Goal: Use online tool/utility: Utilize a website feature to perform a specific function

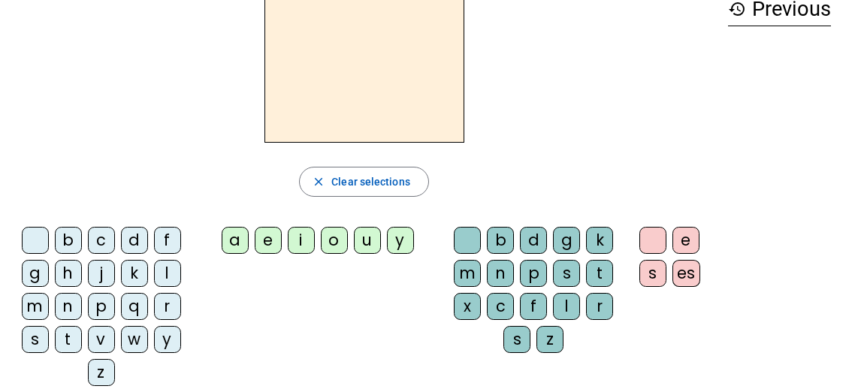
scroll to position [85, 0]
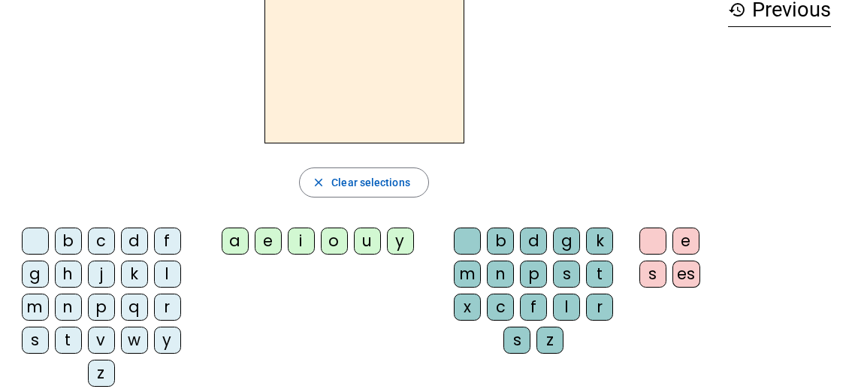
click at [168, 267] on div "l" at bounding box center [167, 274] width 27 height 27
click at [235, 246] on div "a" at bounding box center [235, 241] width 27 height 27
click at [536, 306] on div "f" at bounding box center [533, 307] width 27 height 27
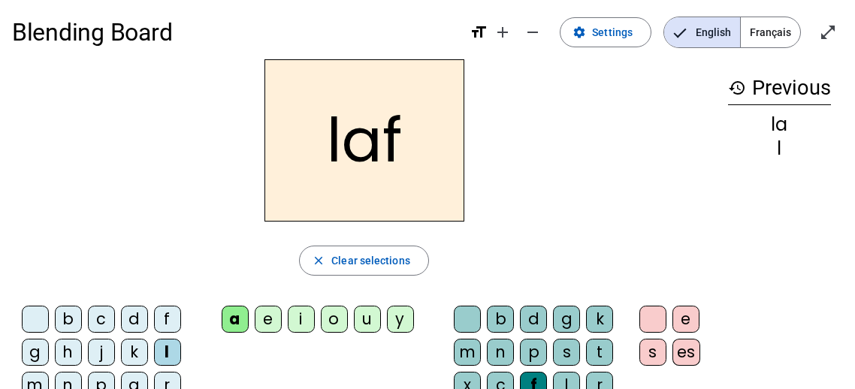
scroll to position [8, 0]
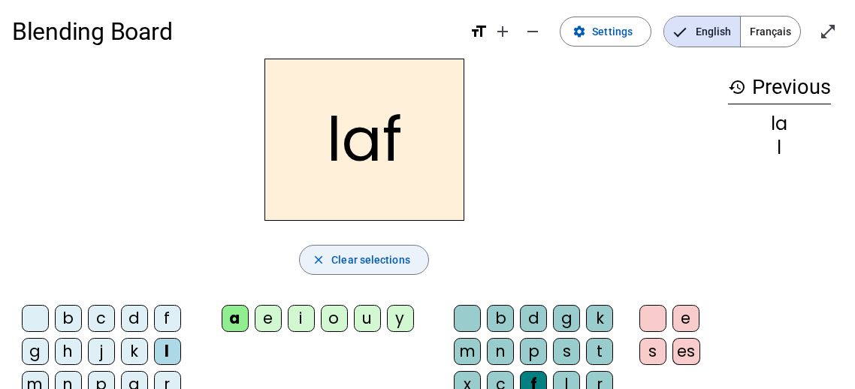
click at [378, 259] on span "Clear selections" at bounding box center [370, 260] width 79 height 18
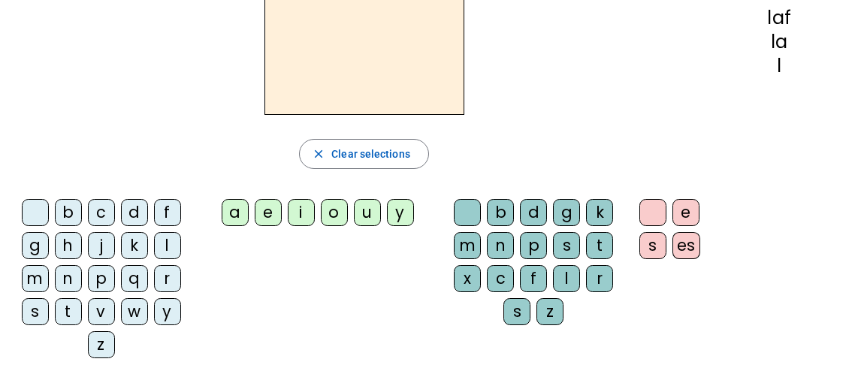
scroll to position [116, 0]
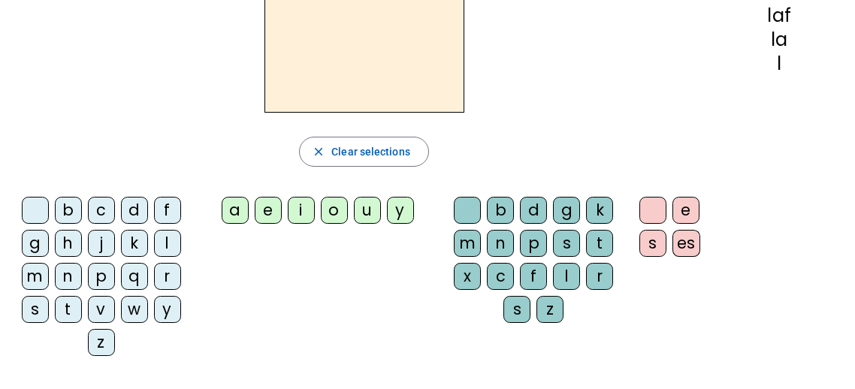
click at [130, 207] on div "d" at bounding box center [134, 210] width 27 height 27
click at [371, 212] on div "u" at bounding box center [367, 210] width 27 height 27
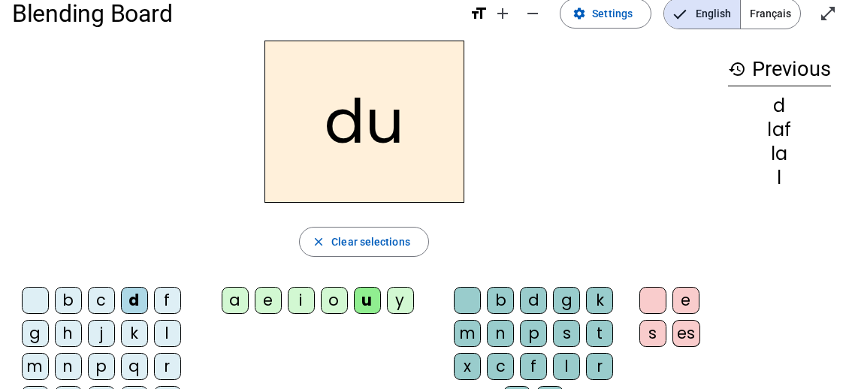
scroll to position [17, 0]
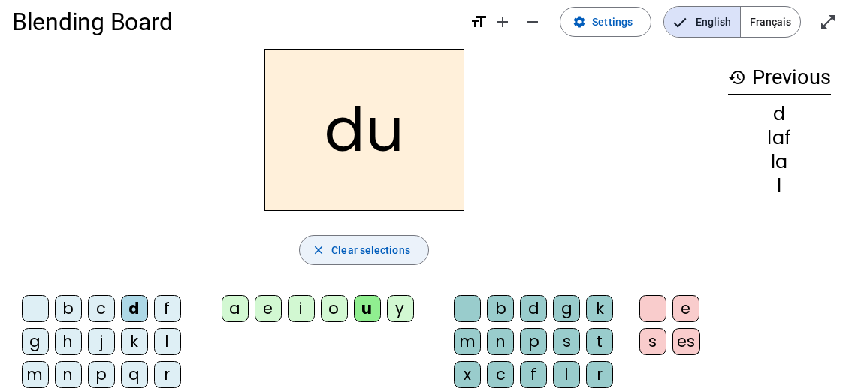
click at [386, 247] on span "Clear selections" at bounding box center [370, 250] width 79 height 18
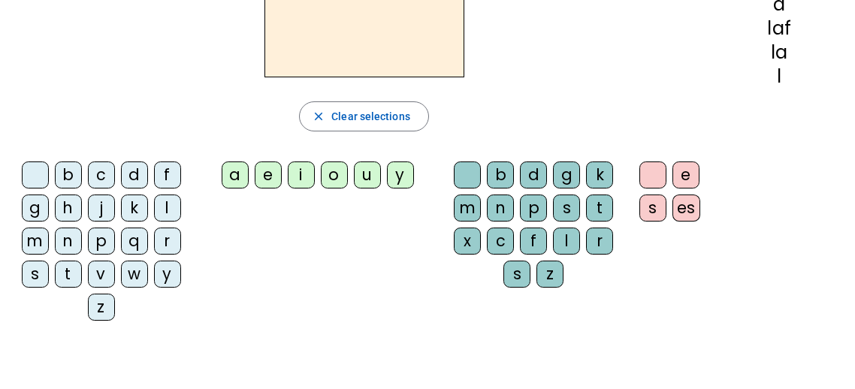
scroll to position [152, 0]
click at [162, 179] on div "f" at bounding box center [167, 174] width 27 height 27
click at [298, 177] on div "i" at bounding box center [301, 174] width 27 height 27
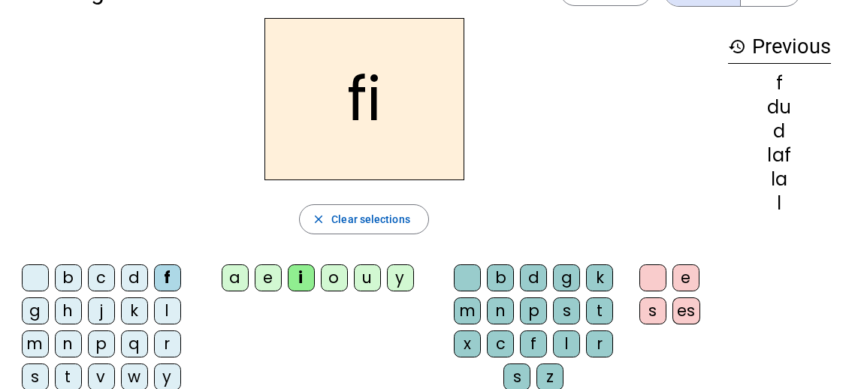
scroll to position [46, 0]
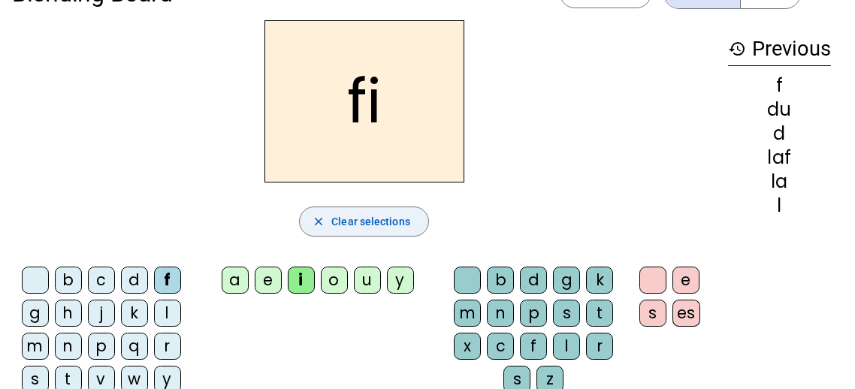
click at [365, 217] on span "Clear selections" at bounding box center [370, 222] width 79 height 18
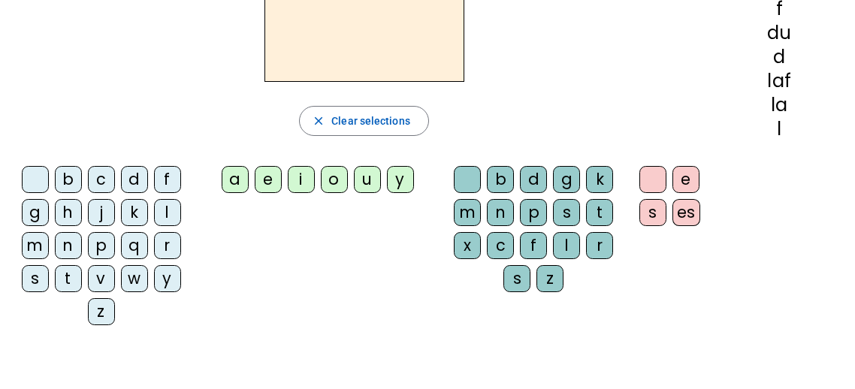
scroll to position [161, 0]
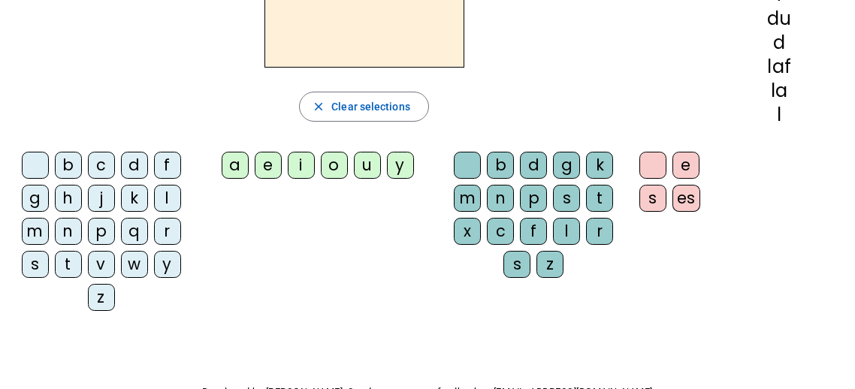
click at [163, 229] on div "r" at bounding box center [167, 231] width 27 height 27
click at [238, 162] on div "a" at bounding box center [235, 165] width 27 height 27
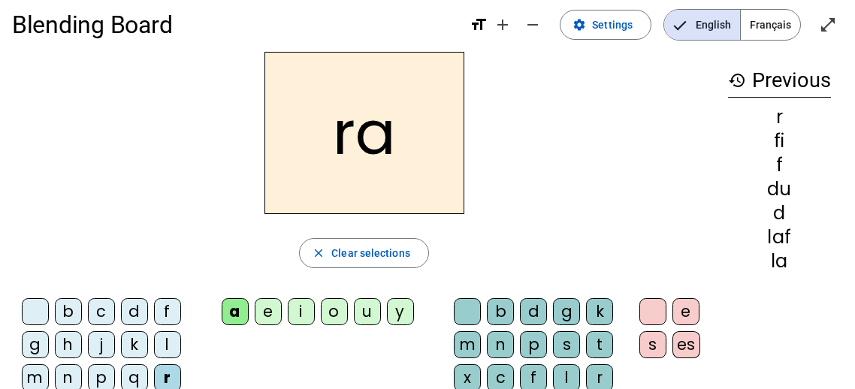
scroll to position [0, 0]
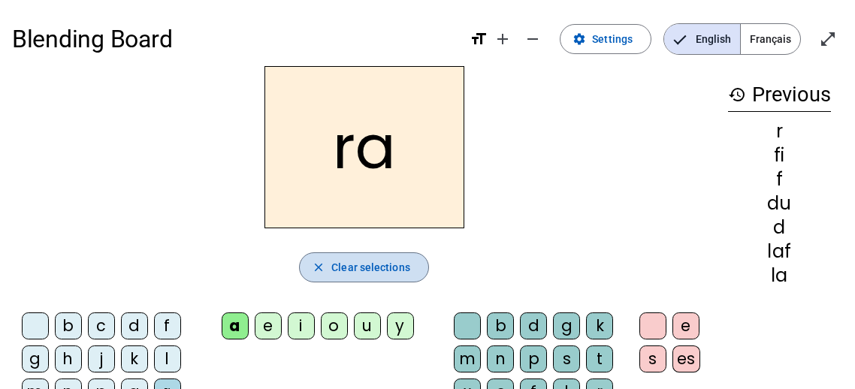
click at [379, 271] on span "Clear selections" at bounding box center [370, 268] width 79 height 18
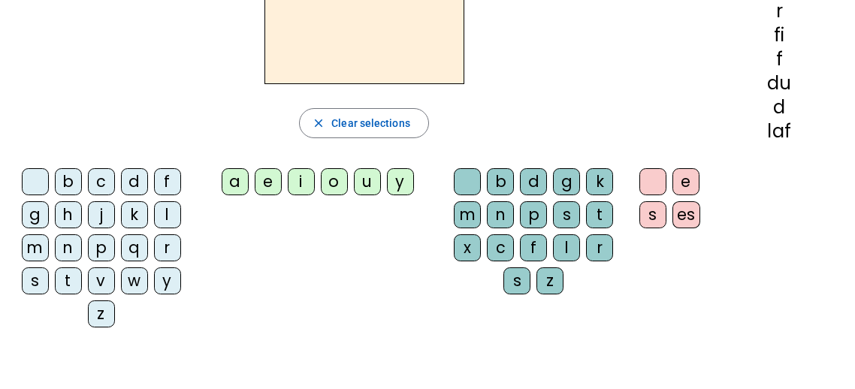
scroll to position [153, 0]
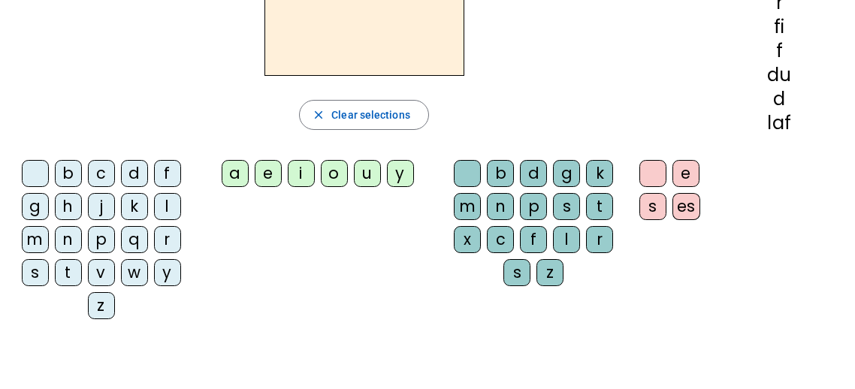
click at [164, 208] on div "l" at bounding box center [167, 206] width 27 height 27
click at [364, 174] on div "u" at bounding box center [367, 173] width 27 height 27
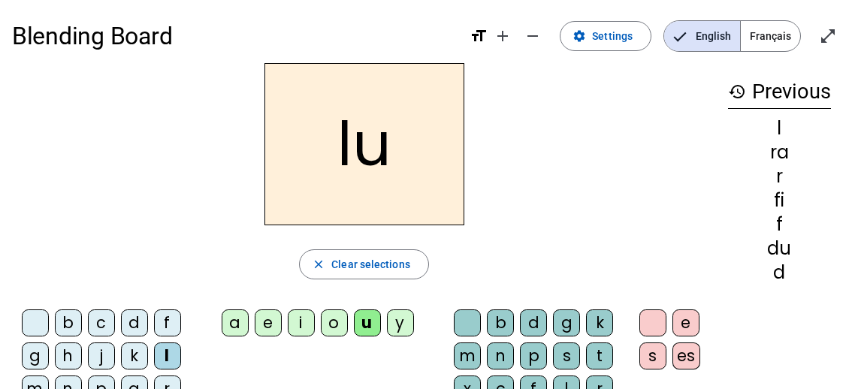
scroll to position [0, 0]
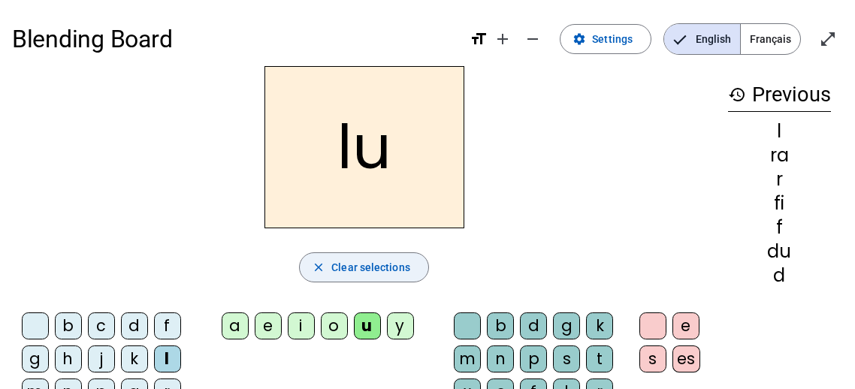
click at [381, 262] on span "Clear selections" at bounding box center [370, 268] width 79 height 18
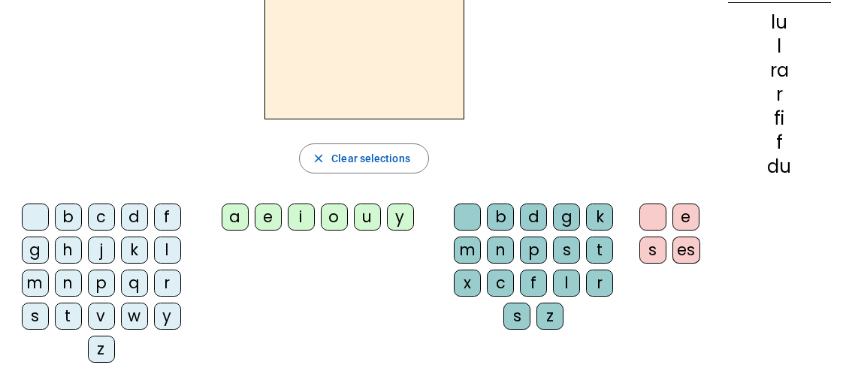
scroll to position [113, 0]
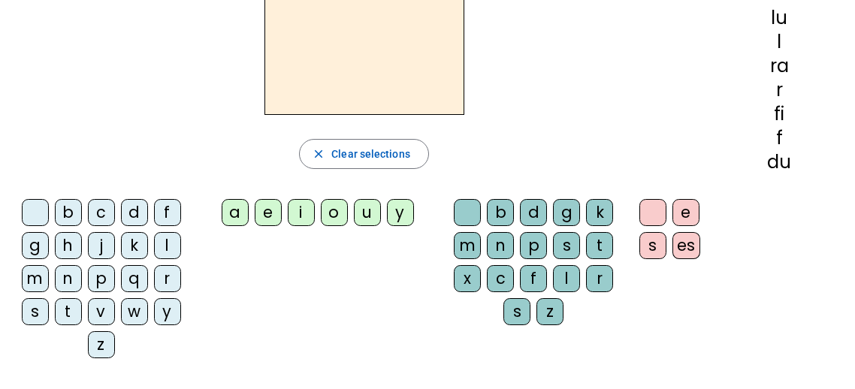
click at [33, 274] on div "m" at bounding box center [35, 278] width 27 height 27
click at [232, 210] on div "a" at bounding box center [235, 212] width 27 height 27
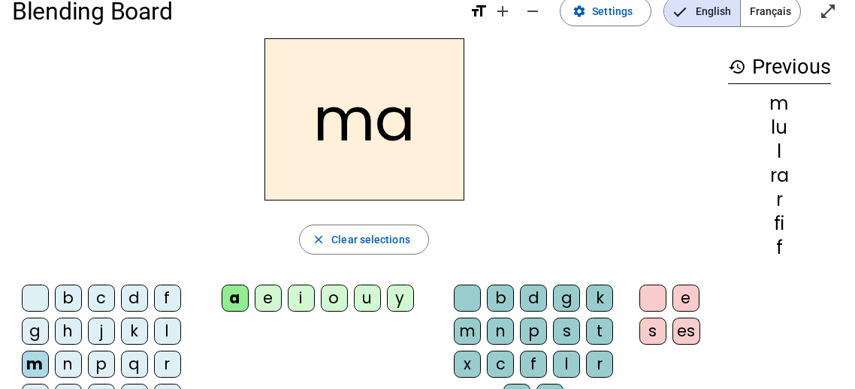
scroll to position [17, 0]
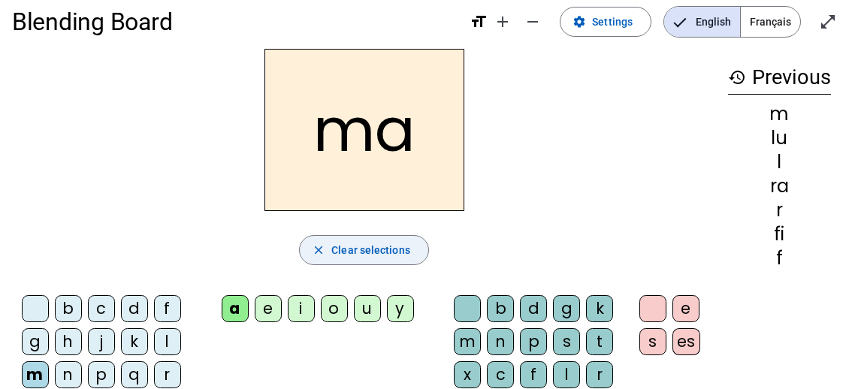
click at [352, 250] on span "Clear selections" at bounding box center [370, 250] width 79 height 18
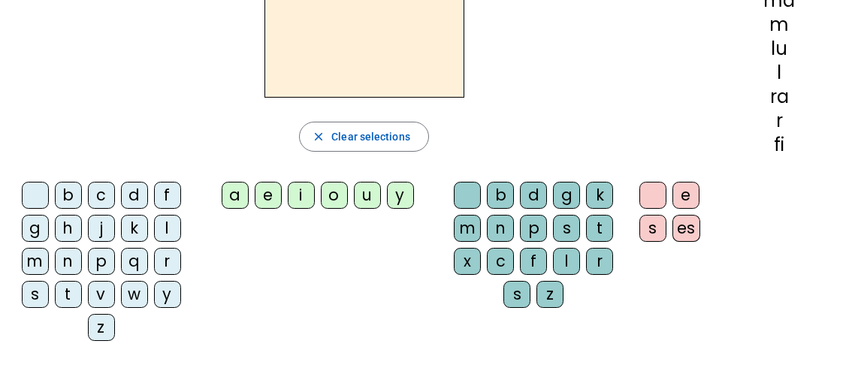
scroll to position [134, 0]
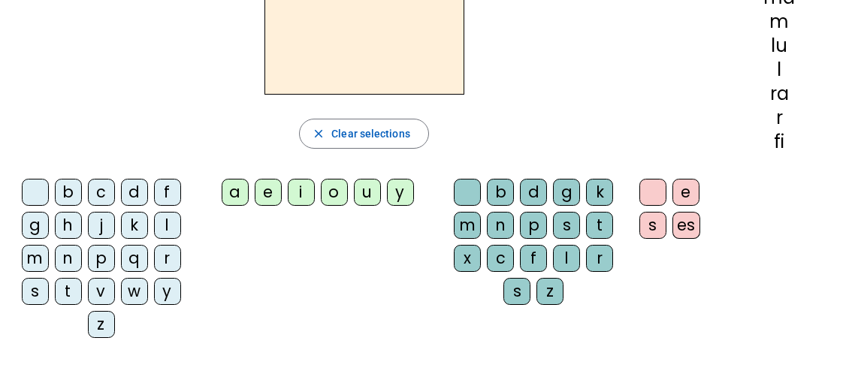
click at [32, 256] on div "m" at bounding box center [35, 258] width 27 height 27
click at [369, 186] on div "u" at bounding box center [367, 192] width 27 height 27
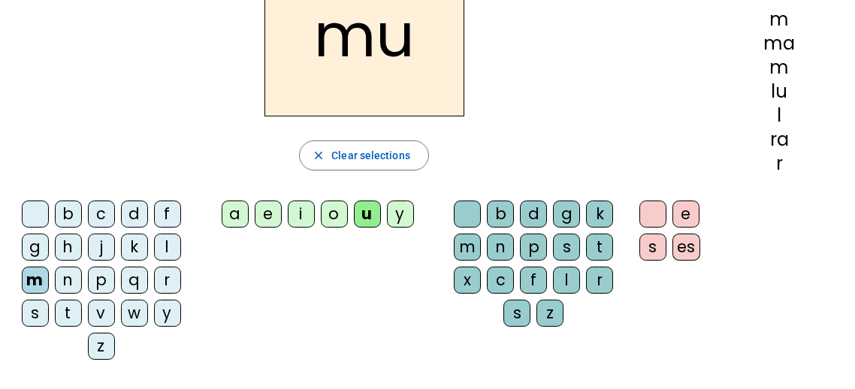
scroll to position [0, 0]
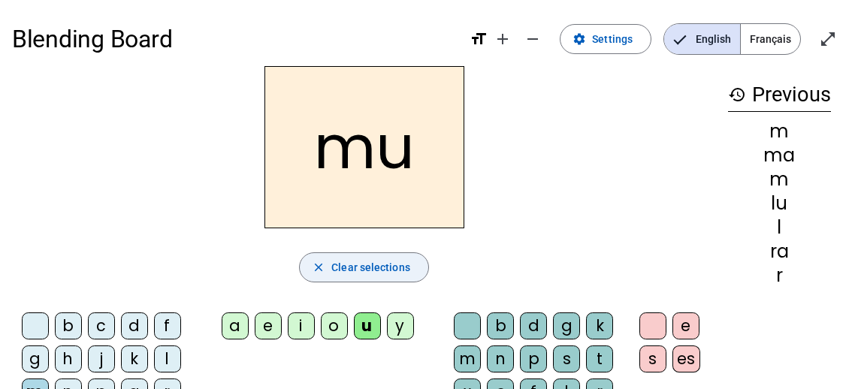
click at [371, 266] on span "Clear selections" at bounding box center [370, 268] width 79 height 18
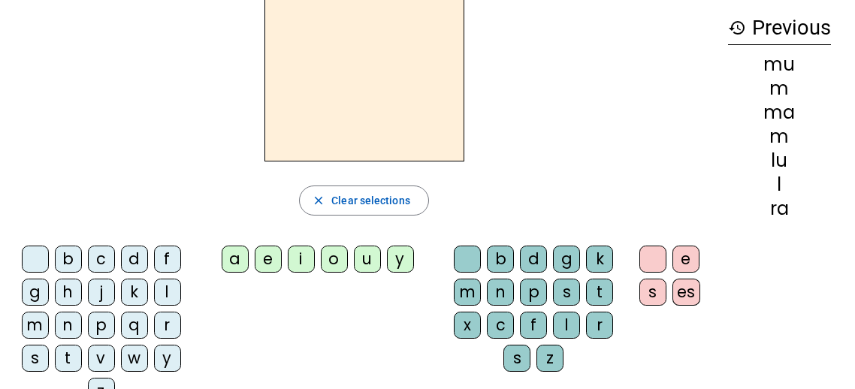
scroll to position [71, 0]
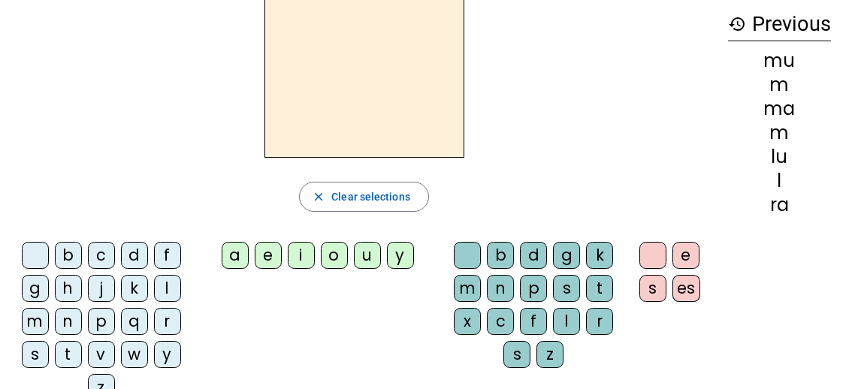
click at [35, 314] on div "m" at bounding box center [35, 321] width 27 height 27
click at [371, 250] on div "u" at bounding box center [367, 255] width 27 height 27
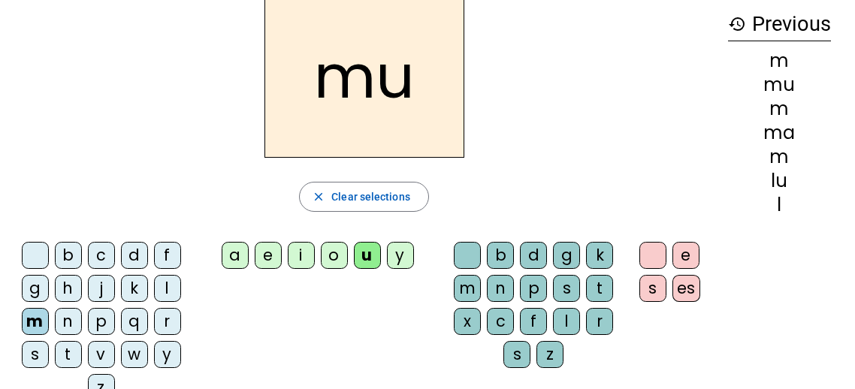
click at [607, 318] on div "r" at bounding box center [599, 321] width 27 height 27
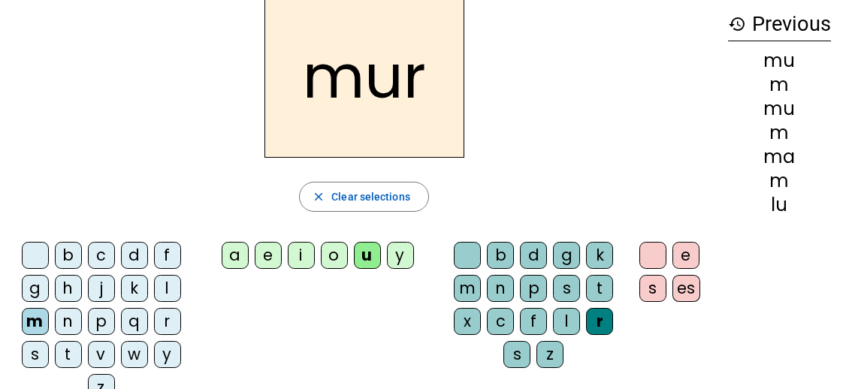
scroll to position [0, 0]
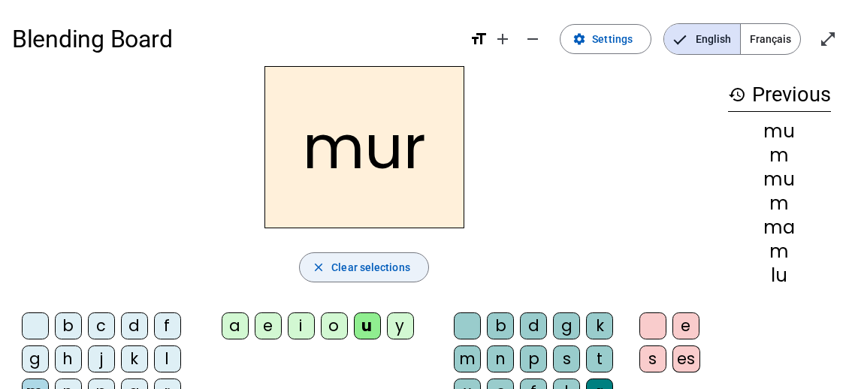
click at [371, 262] on span "Clear selections" at bounding box center [370, 268] width 79 height 18
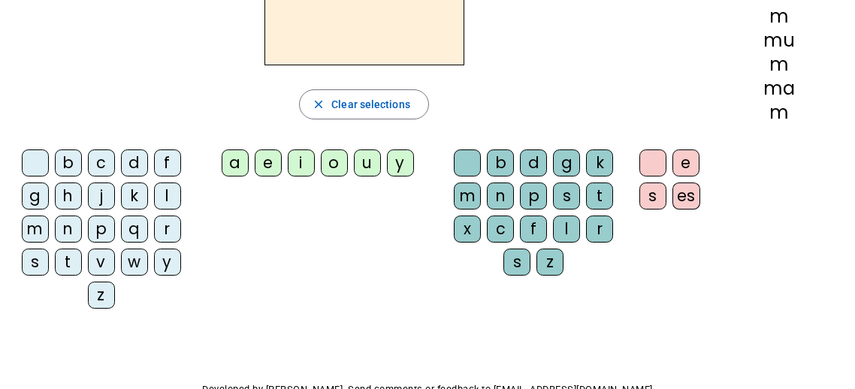
scroll to position [165, 0]
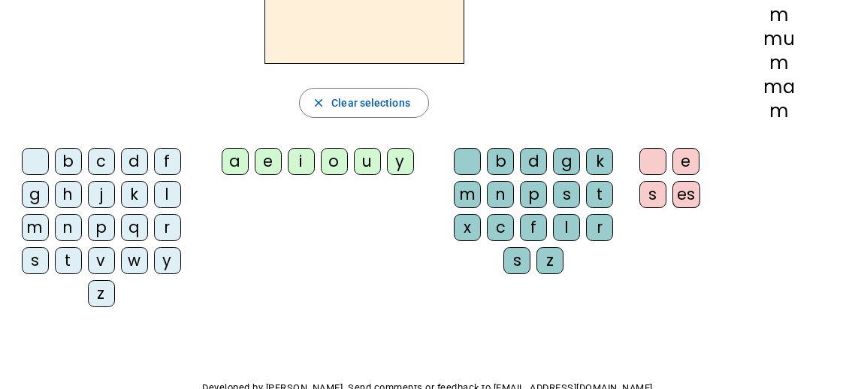
click at [171, 195] on div "l" at bounding box center [167, 194] width 27 height 27
click at [271, 163] on div "e" at bounding box center [268, 161] width 27 height 27
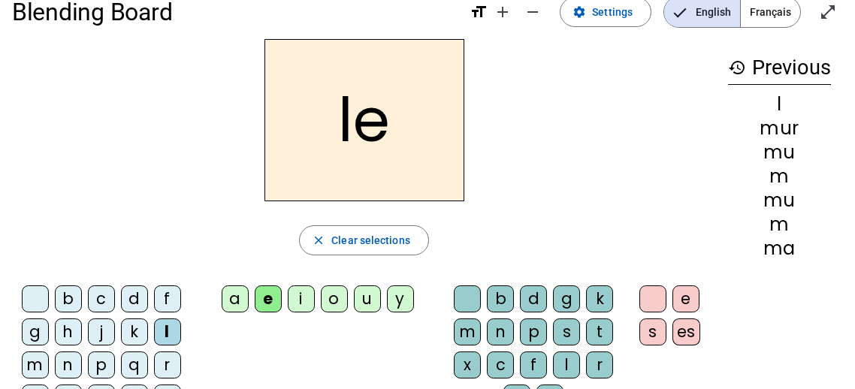
scroll to position [22, 0]
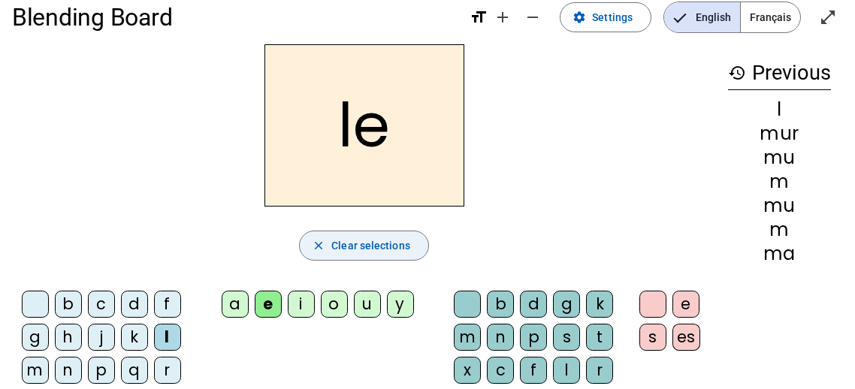
click at [365, 248] on span "Clear selections" at bounding box center [370, 246] width 79 height 18
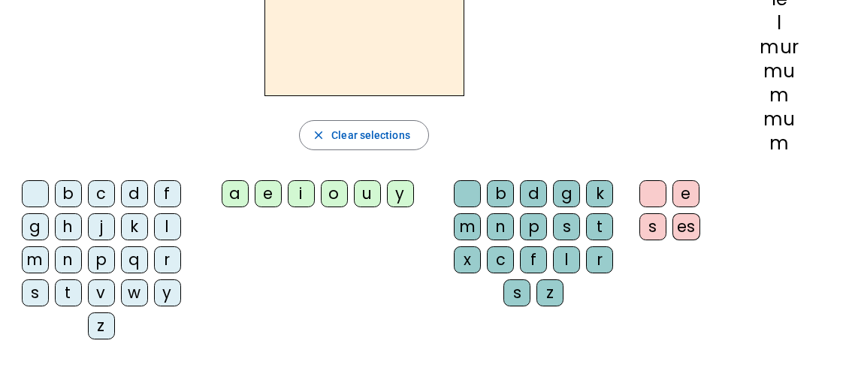
scroll to position [134, 0]
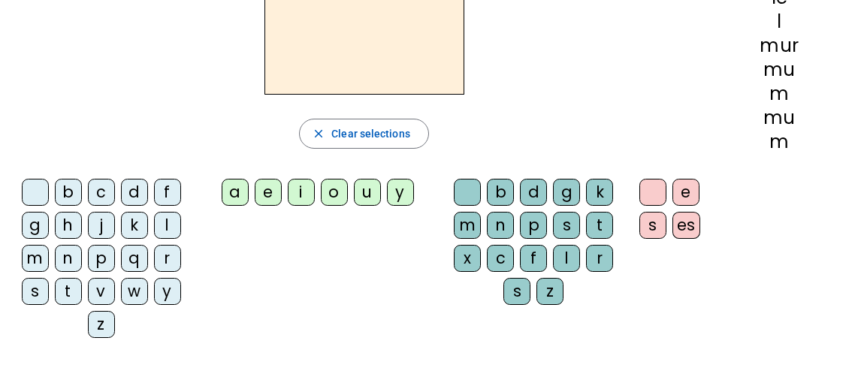
click at [73, 257] on div "n" at bounding box center [68, 258] width 27 height 27
click at [263, 189] on div "e" at bounding box center [268, 192] width 27 height 27
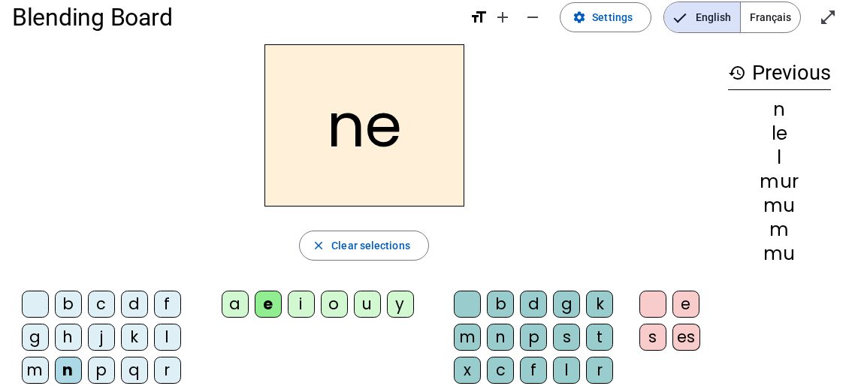
scroll to position [18, 0]
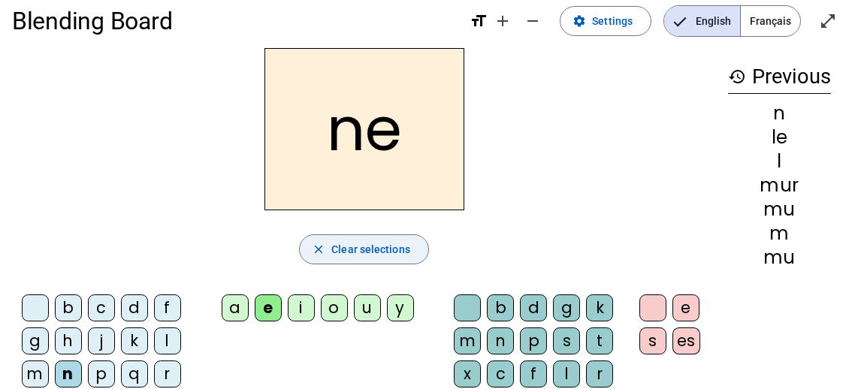
click at [383, 241] on span "Clear selections" at bounding box center [370, 250] width 79 height 18
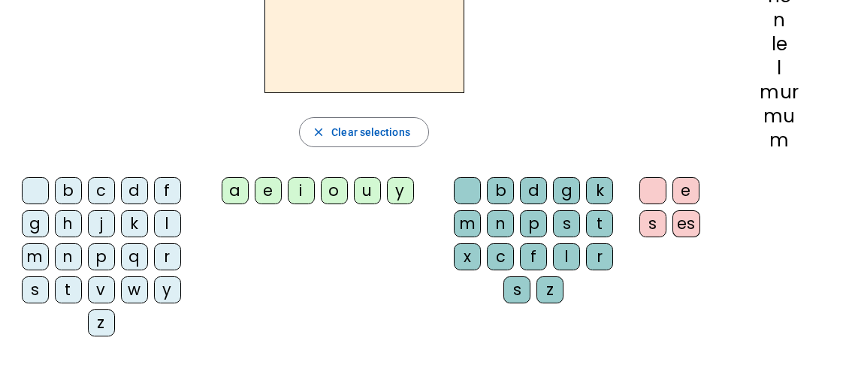
scroll to position [141, 0]
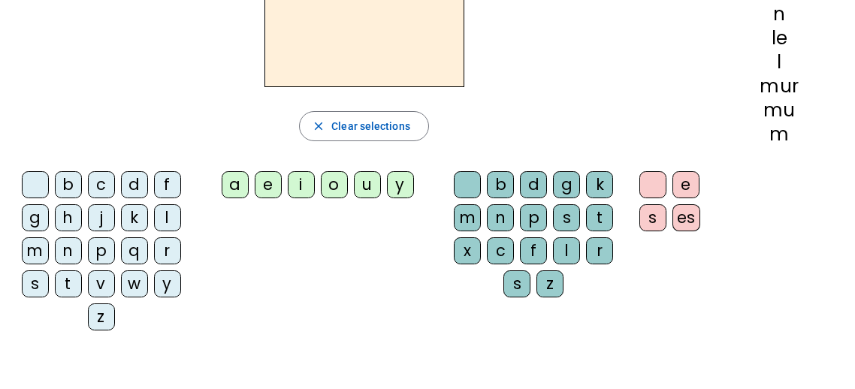
click at [66, 181] on div "b" at bounding box center [68, 184] width 27 height 27
click at [362, 186] on div "u" at bounding box center [367, 184] width 27 height 27
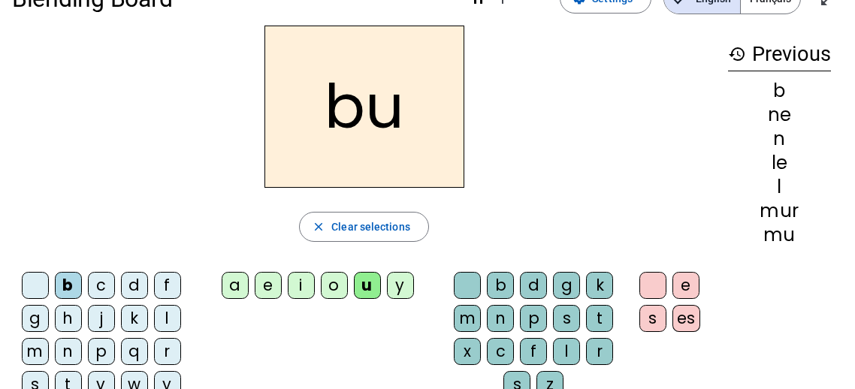
scroll to position [0, 0]
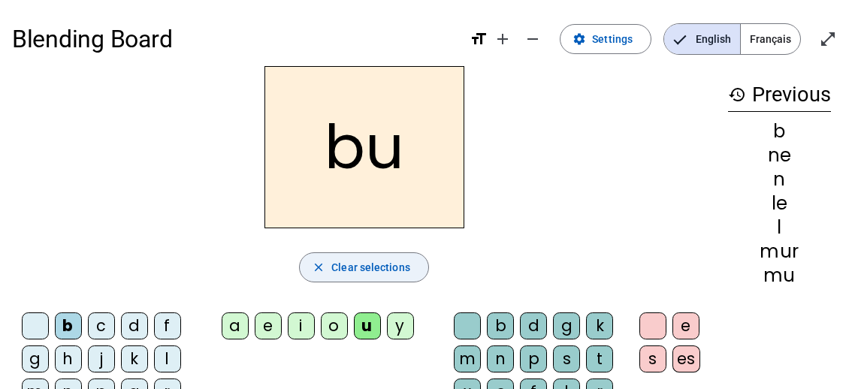
click at [349, 270] on span "Clear selections" at bounding box center [370, 268] width 79 height 18
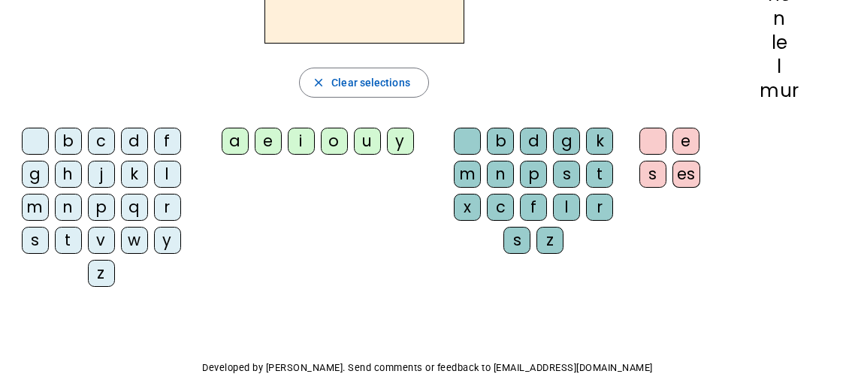
scroll to position [187, 0]
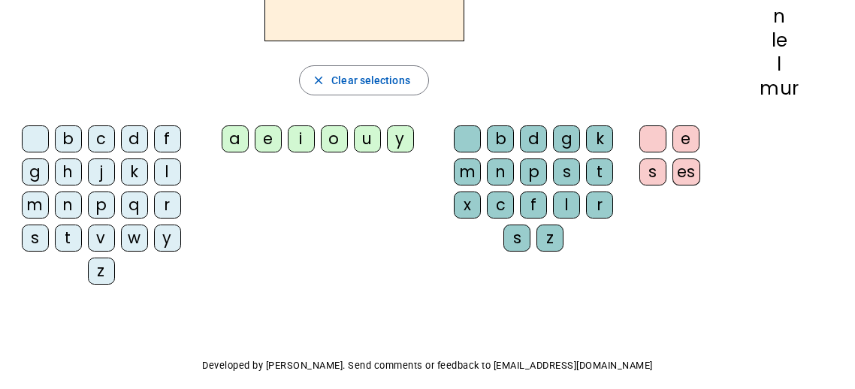
click at [67, 234] on div "t" at bounding box center [68, 238] width 27 height 27
click at [368, 134] on div "u" at bounding box center [367, 139] width 27 height 27
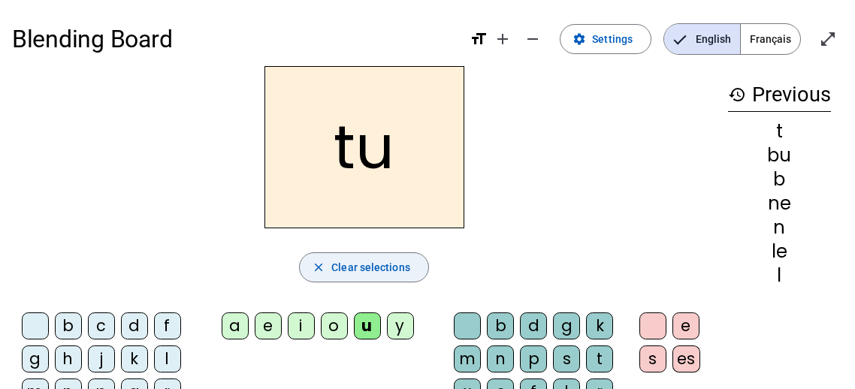
click at [349, 256] on span "button" at bounding box center [364, 268] width 129 height 36
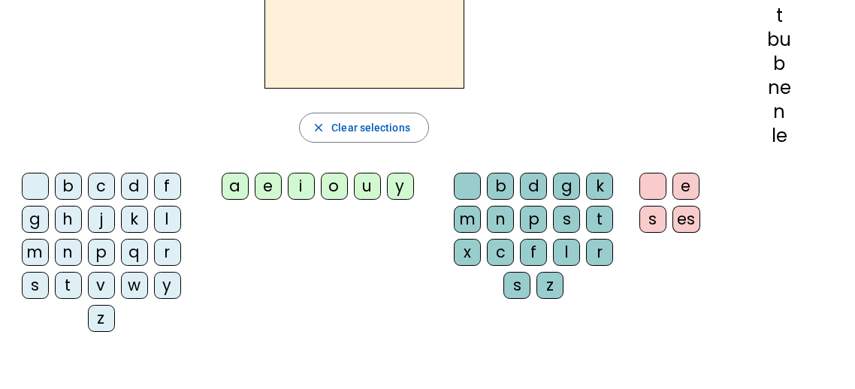
scroll to position [141, 0]
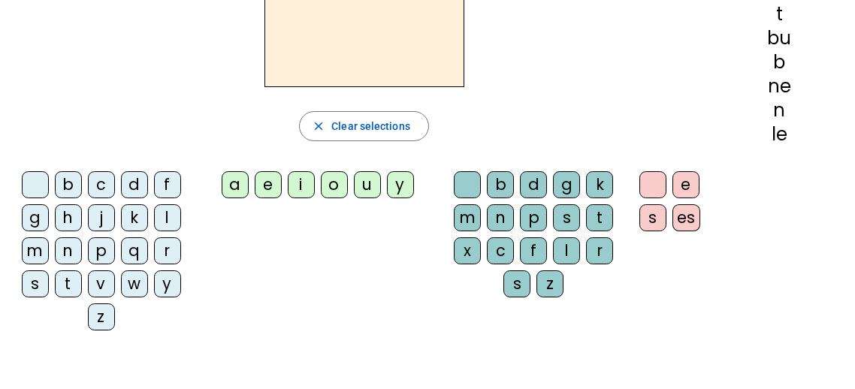
click at [71, 279] on div "t" at bounding box center [68, 284] width 27 height 27
click at [368, 183] on div "u" at bounding box center [367, 184] width 27 height 27
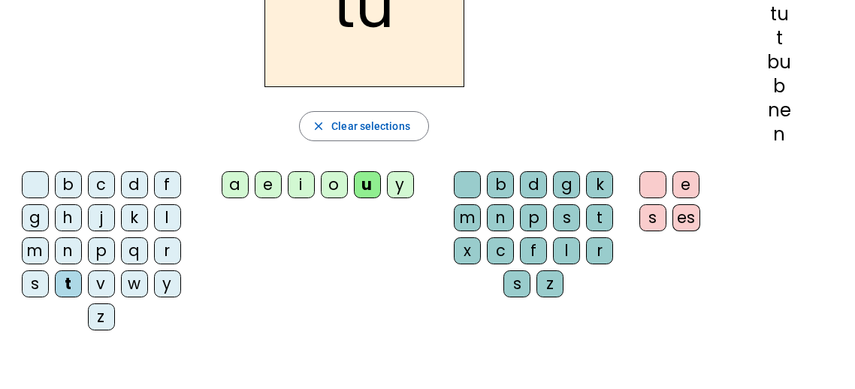
click at [557, 253] on div "l" at bounding box center [566, 251] width 27 height 27
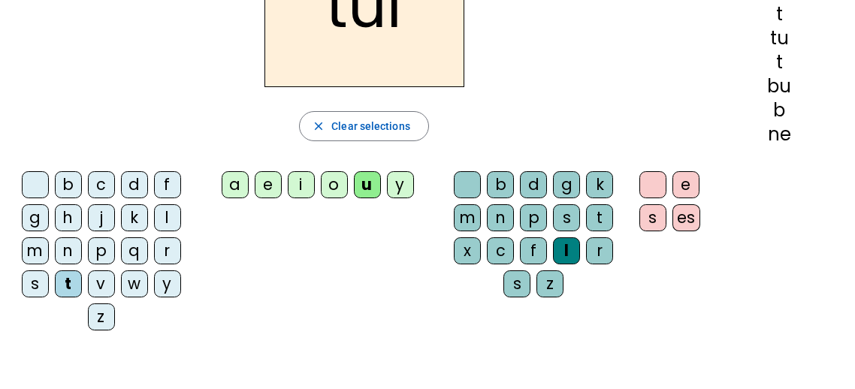
scroll to position [0, 0]
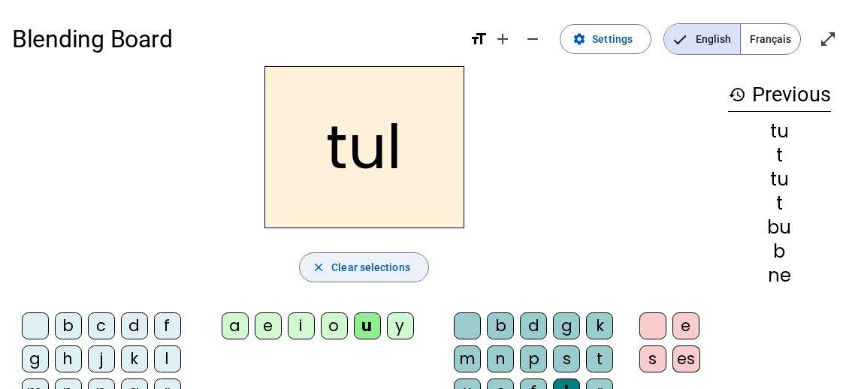
click at [384, 263] on span "Clear selections" at bounding box center [370, 268] width 79 height 18
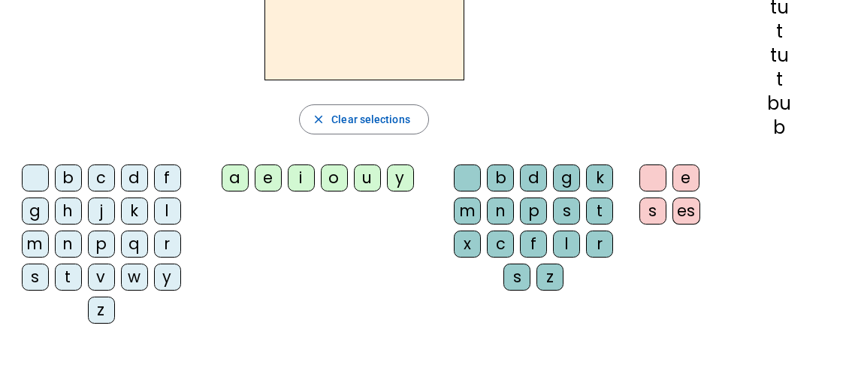
scroll to position [155, 0]
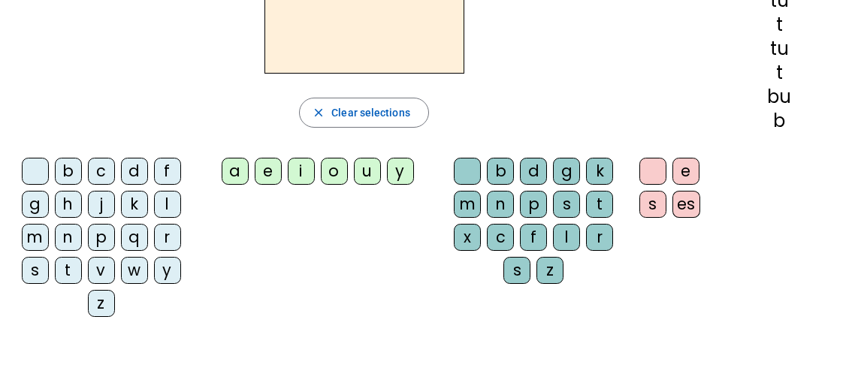
click at [41, 257] on div "s" at bounding box center [35, 270] width 27 height 27
click at [237, 169] on div "a" at bounding box center [235, 171] width 27 height 27
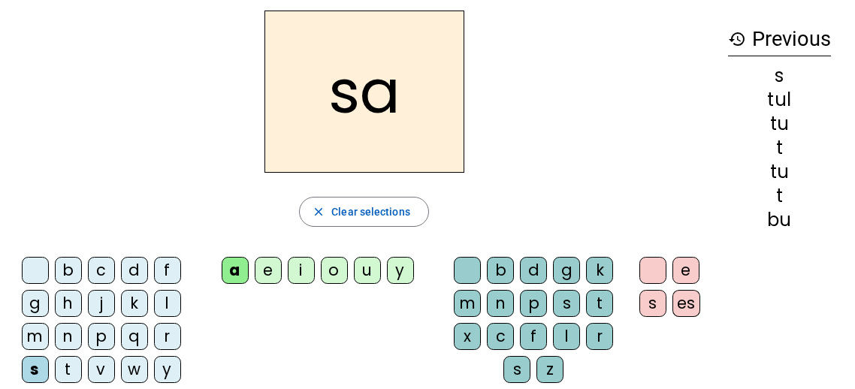
scroll to position [52, 0]
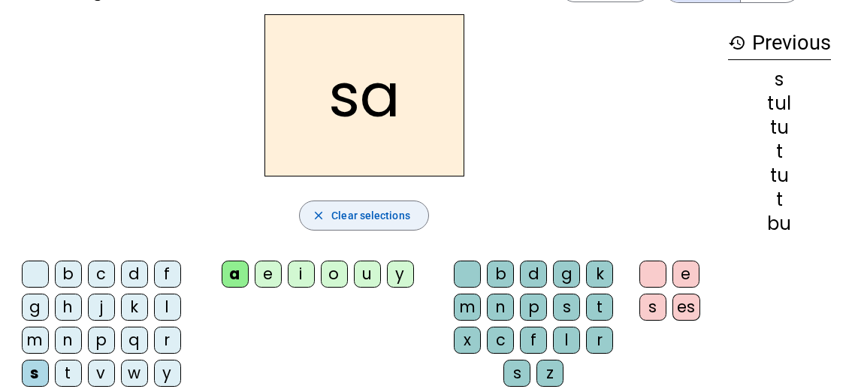
click at [368, 213] on span "Clear selections" at bounding box center [370, 216] width 79 height 18
